Goal: Task Accomplishment & Management: Use online tool/utility

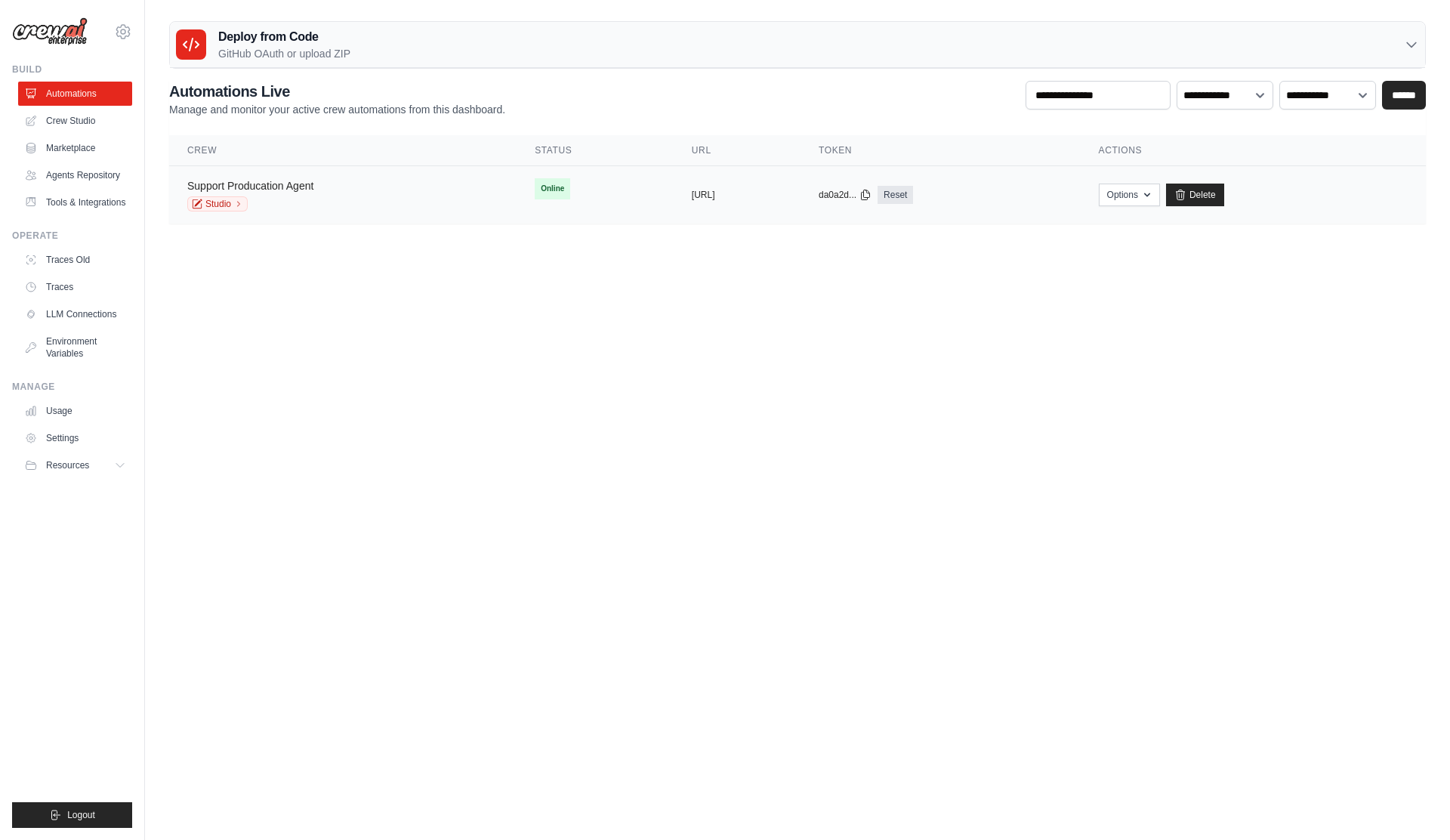
click at [282, 185] on link "Support Producation Agent" at bounding box center [250, 186] width 126 height 12
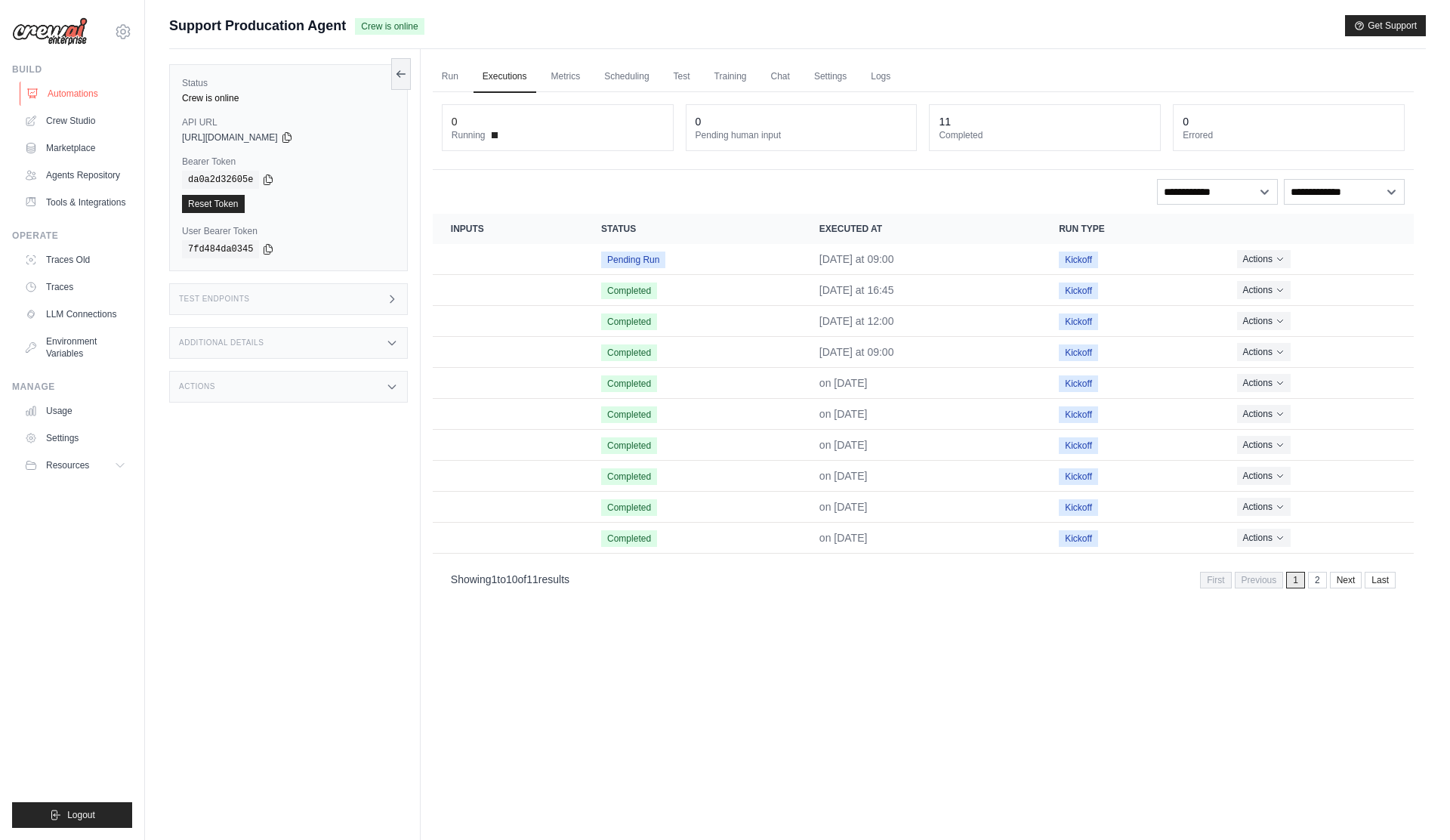
click at [77, 87] on link "Automations" at bounding box center [76, 93] width 114 height 25
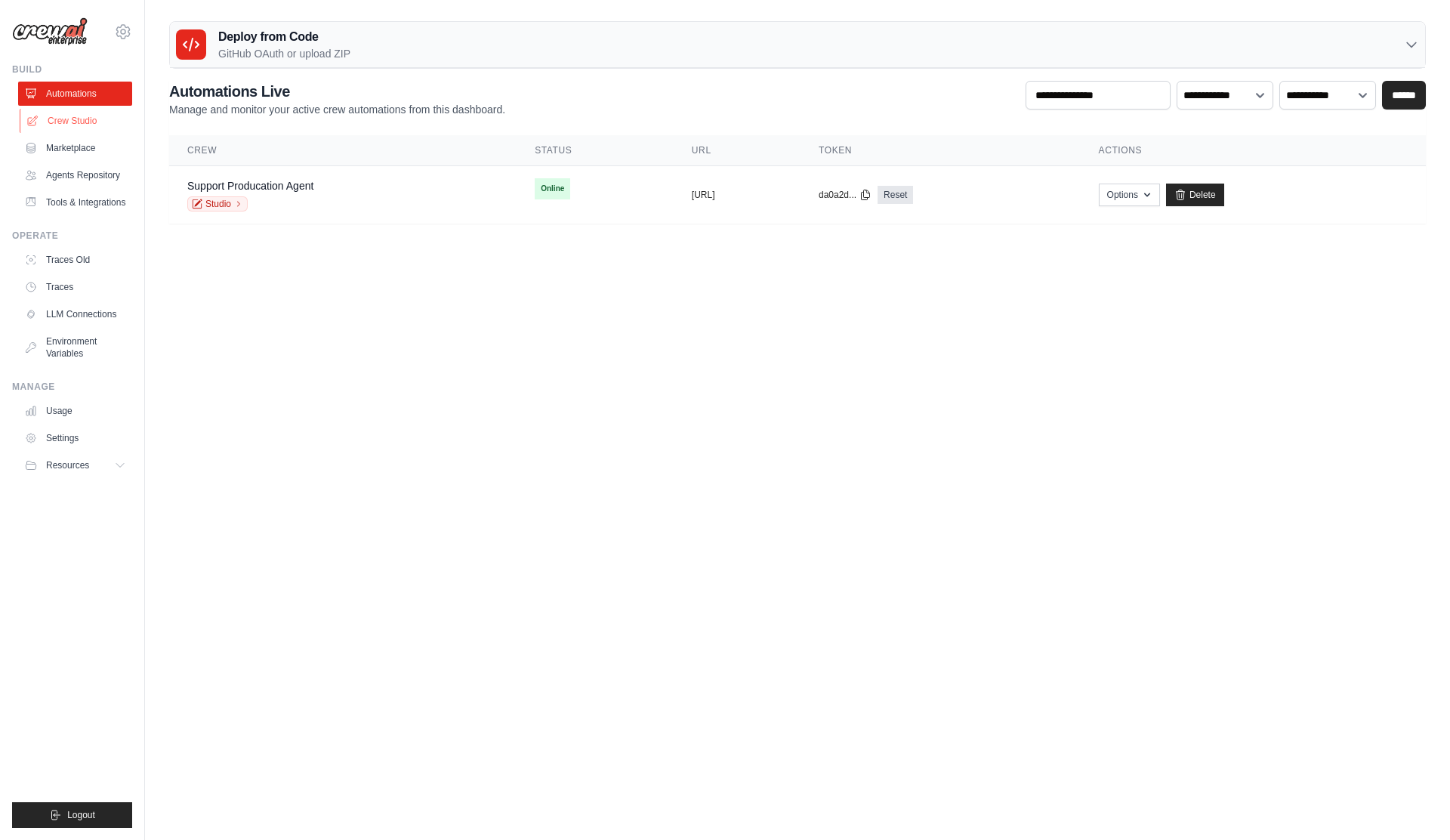
click at [74, 121] on link "Crew Studio" at bounding box center [76, 120] width 114 height 25
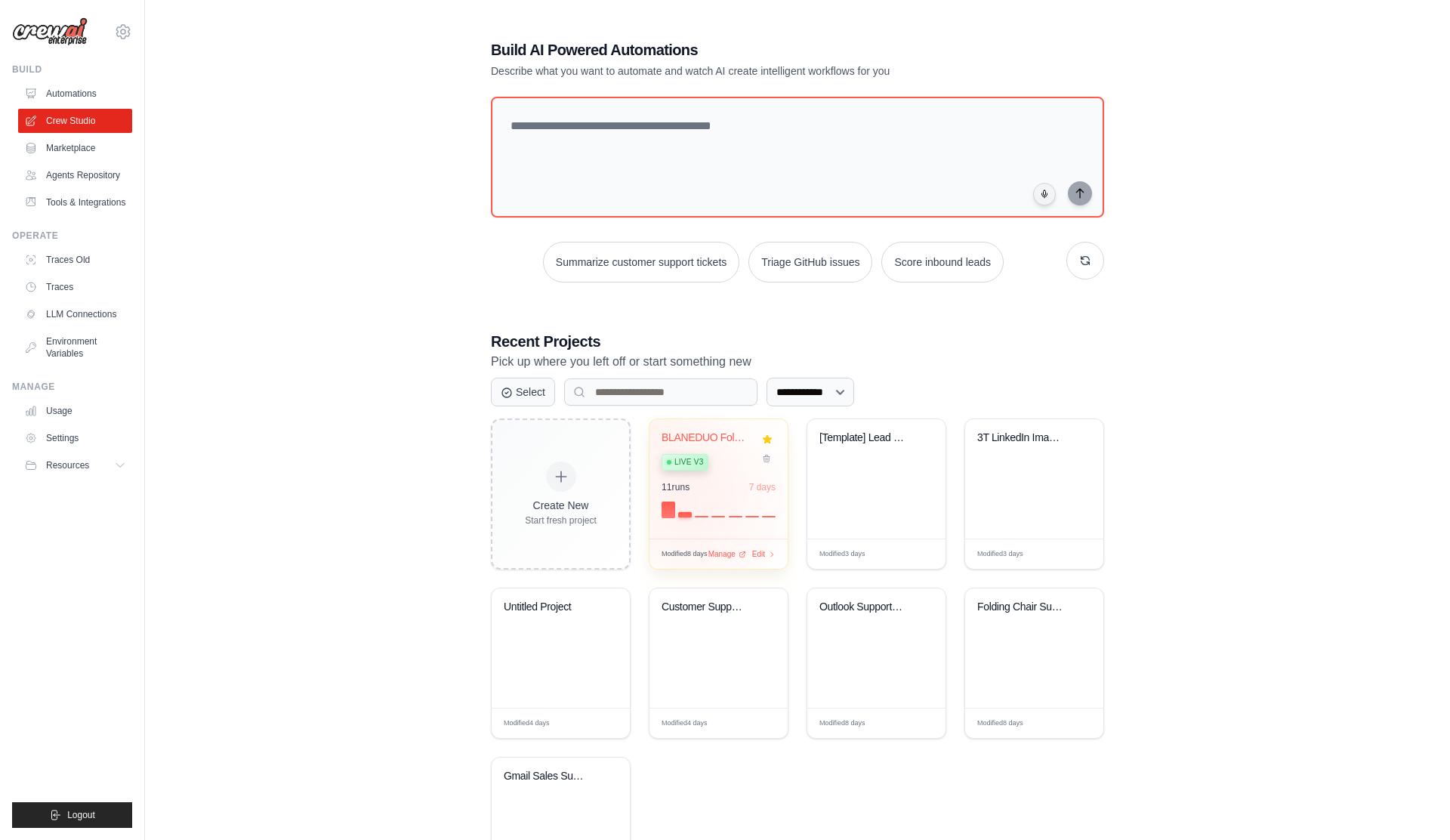
click at [688, 515] on div "BLANEDUO FoldingPro Customer Suppor... Live v3 11 run s 7 days" at bounding box center [718, 478] width 138 height 120
